Goal: Complete application form: Complete application form

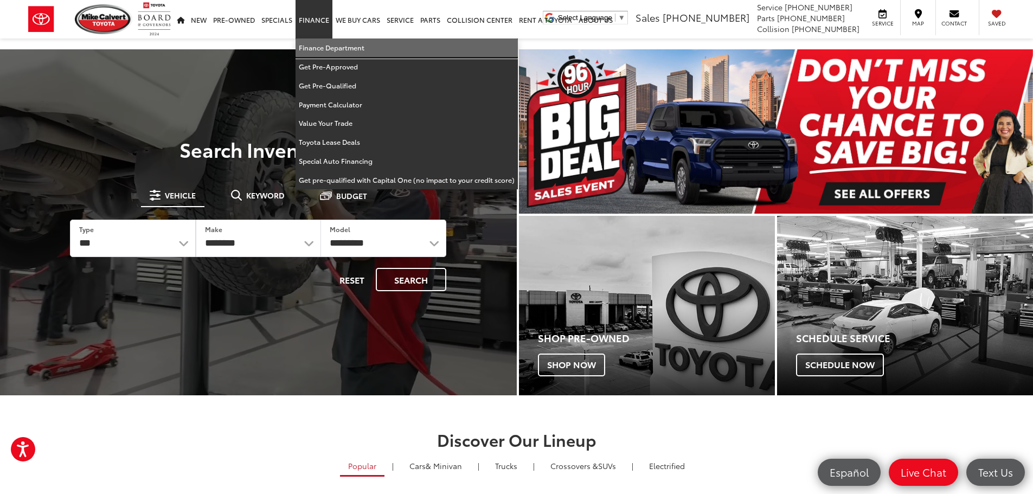
drag, startPoint x: 319, startPoint y: 46, endPoint x: 362, endPoint y: 134, distance: 98.7
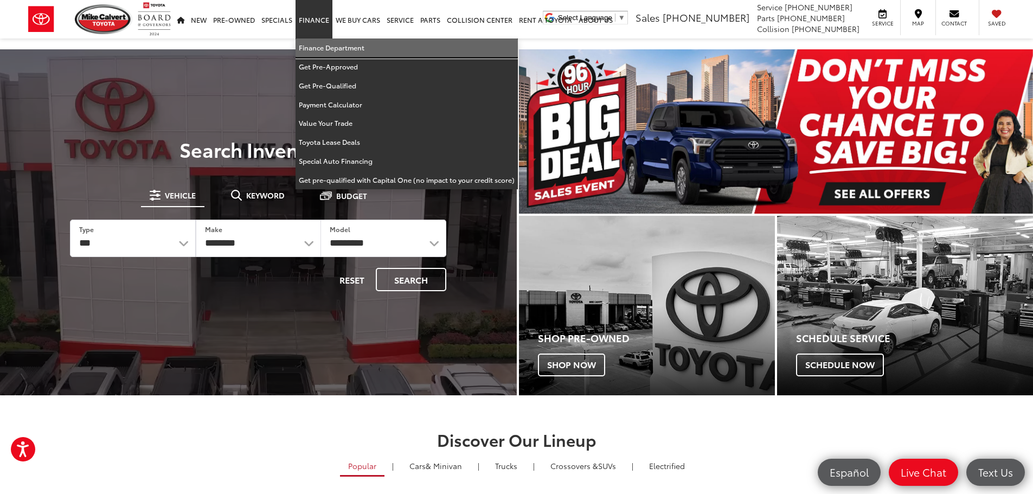
click at [319, 46] on link "Finance Department" at bounding box center [407, 48] width 222 height 19
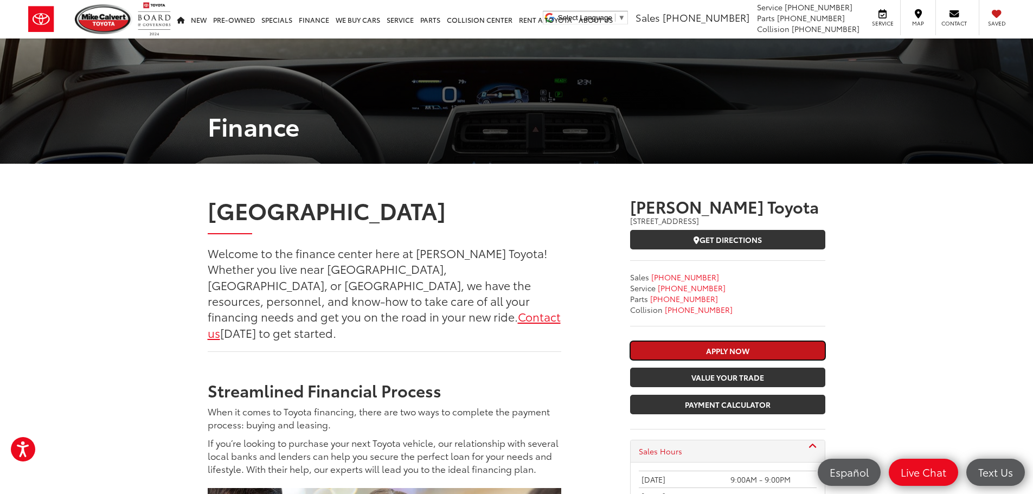
click at [686, 345] on link "Apply Now" at bounding box center [727, 351] width 195 height 20
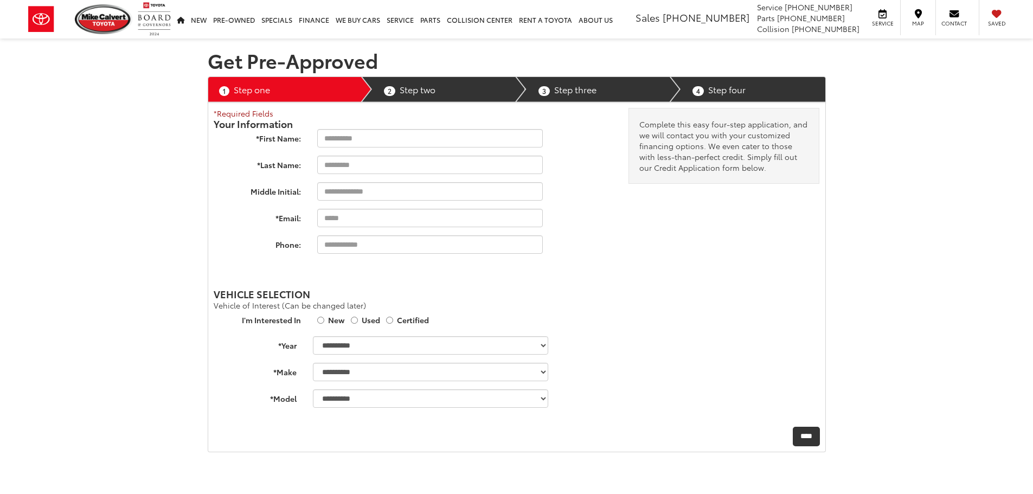
select select "******"
